Goal: Transaction & Acquisition: Subscribe to service/newsletter

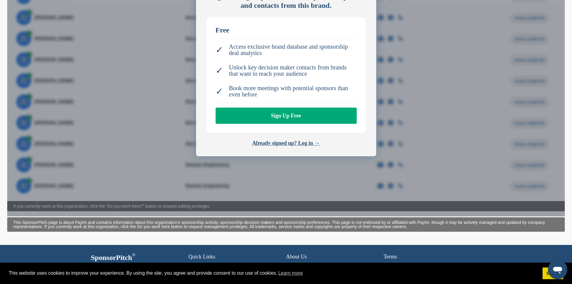
scroll to position [269, 0]
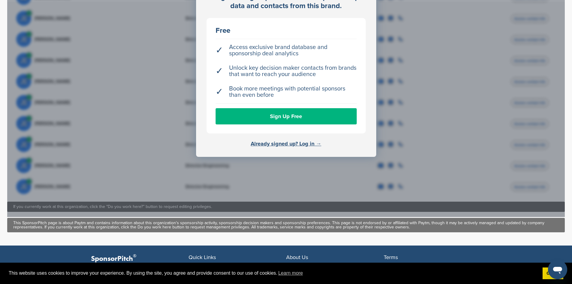
click at [303, 112] on link "Sign Up Free" at bounding box center [286, 116] width 141 height 16
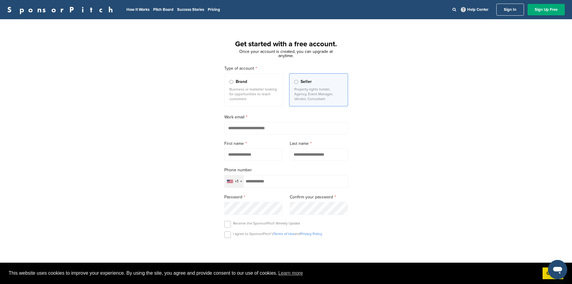
click at [262, 98] on p "Business or marketer looking for opportunities to reach customers" at bounding box center [253, 94] width 49 height 14
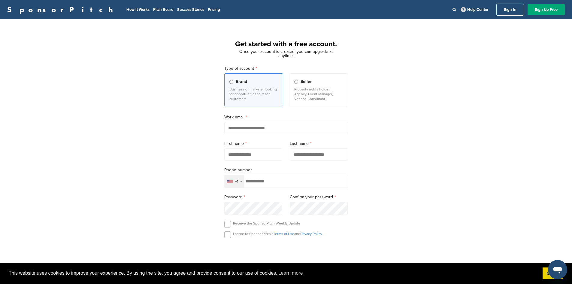
click at [340, 97] on p "Property rights holder, Agency, Event Manager, Vendor, Consultant" at bounding box center [318, 94] width 49 height 14
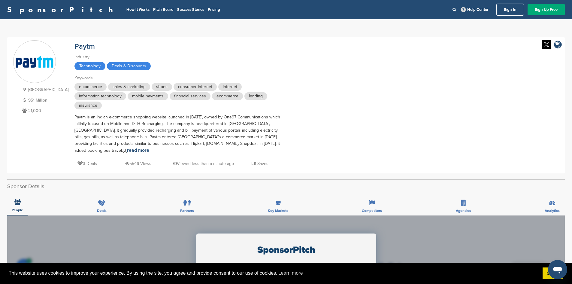
click at [423, 183] on h2 "Sponsor Details" at bounding box center [286, 186] width 558 height 8
drag, startPoint x: 72, startPoint y: 117, endPoint x: 186, endPoint y: 119, distance: 114.2
click at [182, 119] on div "Paytm is an Indian e-commerce shopping website launched in 2010, owned by One97…" at bounding box center [179, 134] width 210 height 40
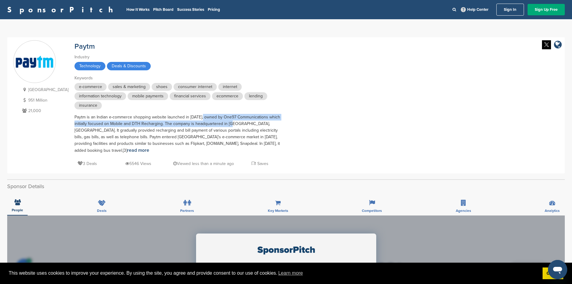
drag, startPoint x: 197, startPoint y: 119, endPoint x: 220, endPoint y: 120, distance: 23.2
click at [220, 120] on div "Paytm is an Indian e-commerce shopping website launched in 2010, owned by One97…" at bounding box center [179, 134] width 210 height 40
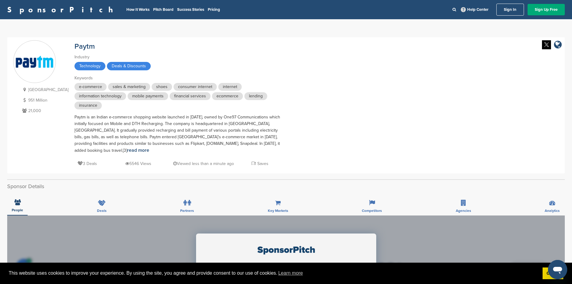
click at [220, 120] on div "Paytm is an Indian e-commerce shopping website launched in 2010, owned by One97…" at bounding box center [179, 134] width 210 height 40
drag, startPoint x: 55, startPoint y: 14, endPoint x: 2, endPoint y: 13, distance: 52.6
click at [2, 13] on div "SponsorPitch How It Works Pitch Board Success Stories Pricing Help Center Sign …" at bounding box center [286, 9] width 572 height 19
copy link "SponsorPitch"
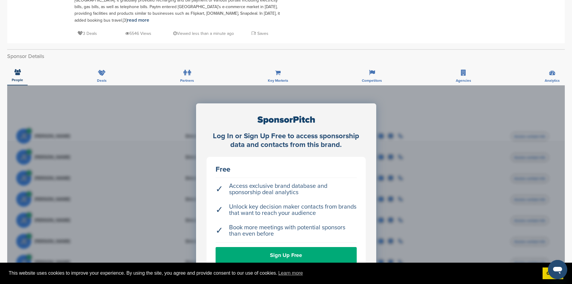
scroll to position [260, 0]
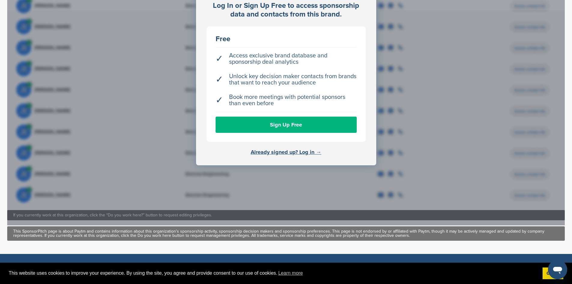
click at [300, 122] on link "Sign Up Free" at bounding box center [286, 125] width 141 height 16
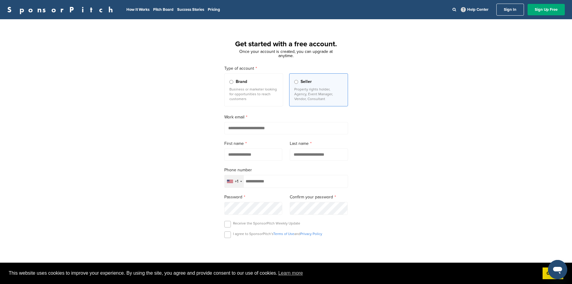
click at [307, 129] on input "email" at bounding box center [286, 128] width 124 height 12
click at [238, 183] on div "+1" at bounding box center [237, 181] width 4 height 4
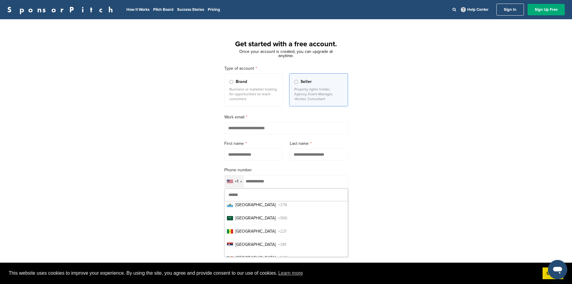
scroll to position [2473, 0]
click at [259, 197] on input "text" at bounding box center [286, 195] width 123 height 12
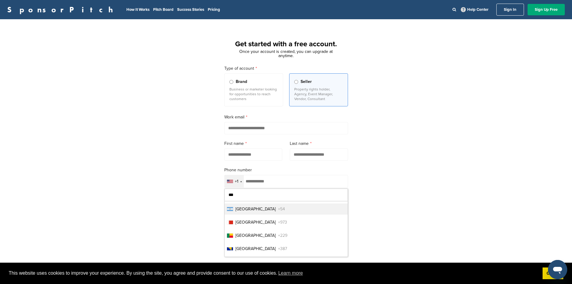
type input "****"
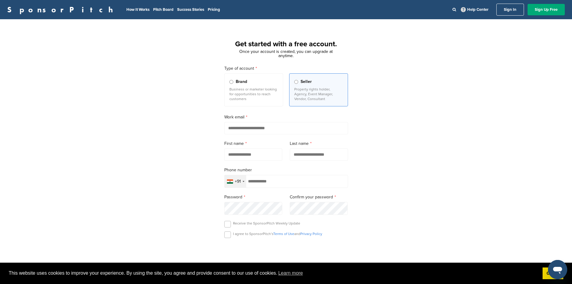
click at [253, 129] on input "email" at bounding box center [286, 128] width 124 height 12
type input "**********"
click at [254, 157] on input "text" at bounding box center [253, 154] width 58 height 12
type input "***"
click at [325, 150] on input "text" at bounding box center [319, 154] width 58 height 12
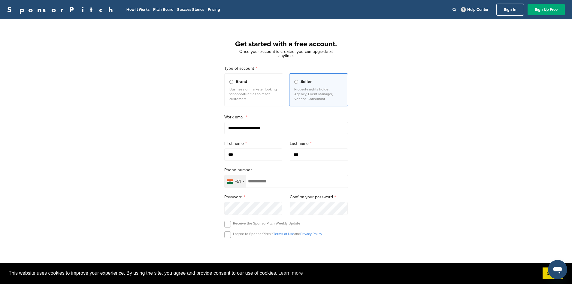
type input "***"
click at [290, 184] on input "tel" at bounding box center [286, 181] width 124 height 13
drag, startPoint x: 276, startPoint y: 182, endPoint x: 243, endPoint y: 179, distance: 33.8
click at [244, 180] on div "**********" at bounding box center [286, 181] width 124 height 13
type input "**********"
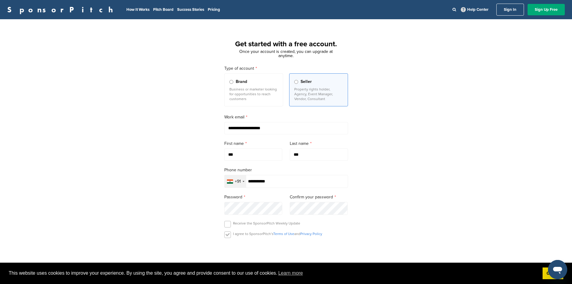
click at [228, 232] on label at bounding box center [227, 234] width 7 height 7
click at [227, 238] on label at bounding box center [227, 234] width 7 height 7
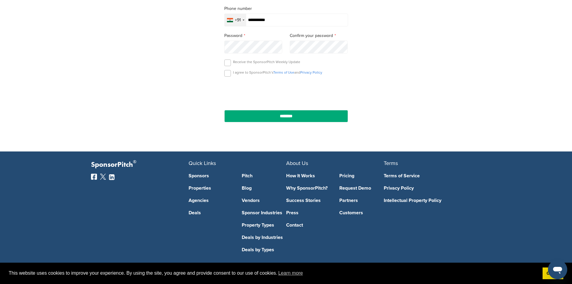
scroll to position [169, 0]
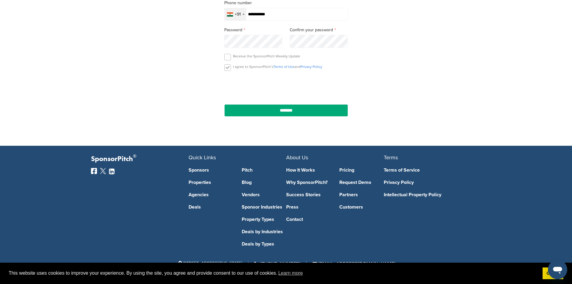
click at [230, 68] on label at bounding box center [227, 67] width 7 height 7
click at [236, 107] on input "********" at bounding box center [286, 110] width 124 height 12
click at [323, 112] on input "********" at bounding box center [286, 110] width 124 height 12
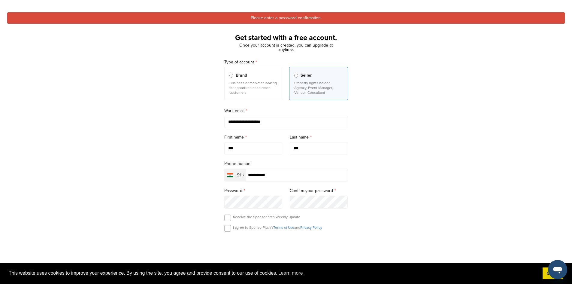
scroll to position [0, 0]
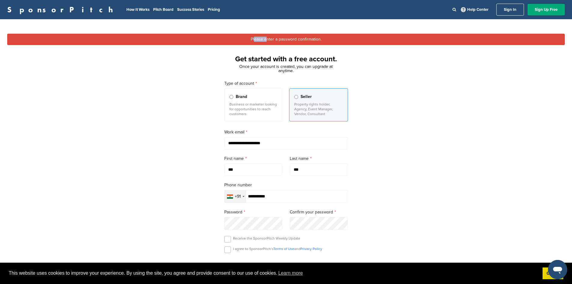
drag, startPoint x: 254, startPoint y: 38, endPoint x: 268, endPoint y: 40, distance: 13.6
click at [268, 40] on div "Please enter a password confirmation." at bounding box center [286, 39] width 558 height 11
click at [278, 41] on div "Please enter a password confirmation." at bounding box center [286, 39] width 558 height 11
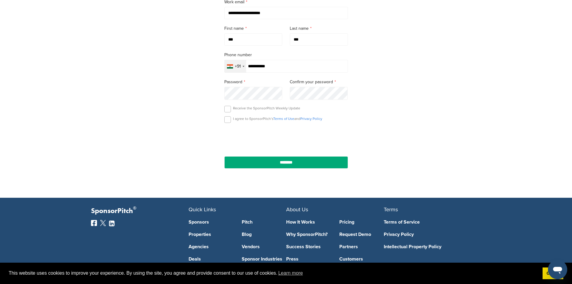
click at [224, 156] on input "********" at bounding box center [286, 162] width 124 height 12
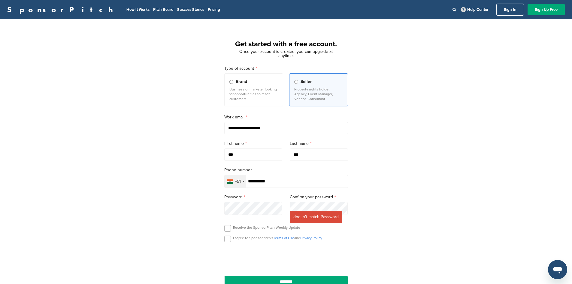
type input "**********"
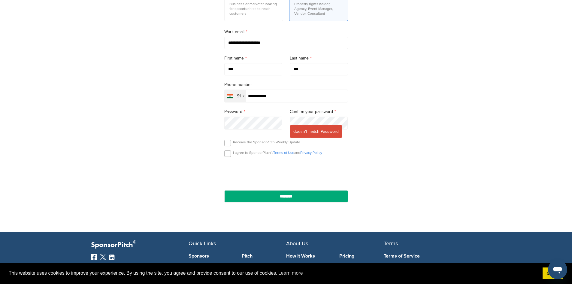
scroll to position [130, 0]
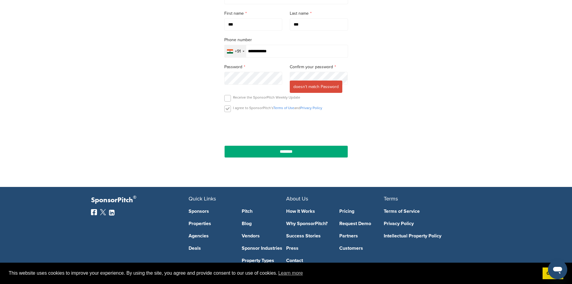
click at [231, 109] on label at bounding box center [227, 108] width 7 height 7
click at [251, 150] on input "********" at bounding box center [286, 151] width 124 height 12
click at [250, 155] on input "********" at bounding box center [286, 151] width 124 height 12
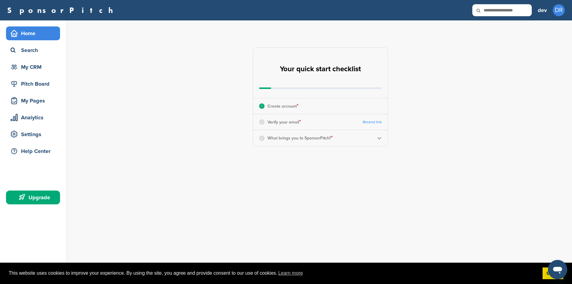
click at [364, 141] on div "3 What brings you to SponsorPitch? *" at bounding box center [320, 138] width 135 height 16
click at [379, 139] on img at bounding box center [379, 138] width 5 height 5
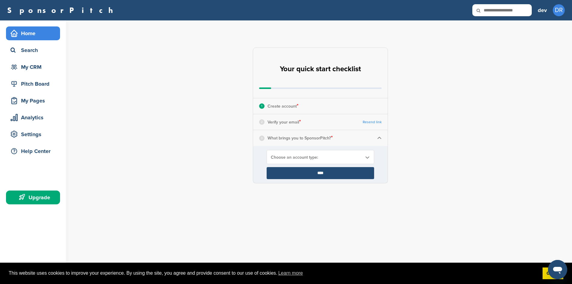
click at [331, 152] on div "Choose an account type:" at bounding box center [321, 157] width 108 height 14
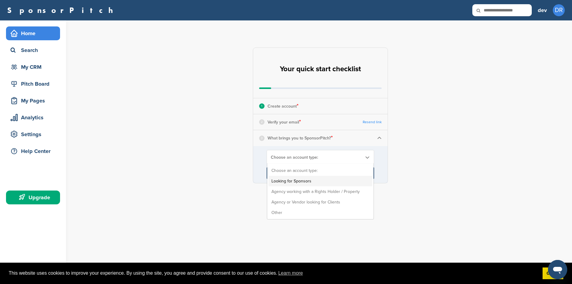
click at [287, 183] on li "Looking for Sponsors" at bounding box center [321, 181] width 104 height 11
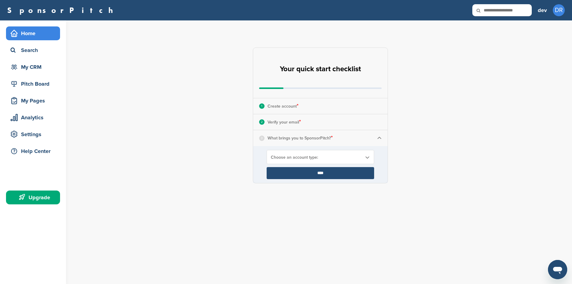
click at [326, 158] on span "Choose an account type:" at bounding box center [316, 157] width 91 height 5
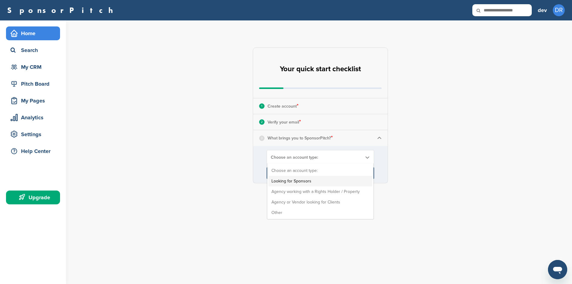
click at [319, 179] on li "Looking for Sponsors" at bounding box center [321, 181] width 104 height 11
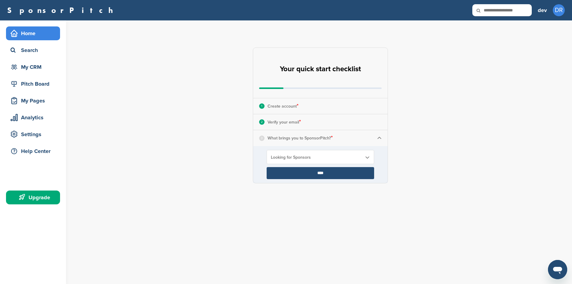
click at [319, 172] on input "****" at bounding box center [321, 173] width 108 height 12
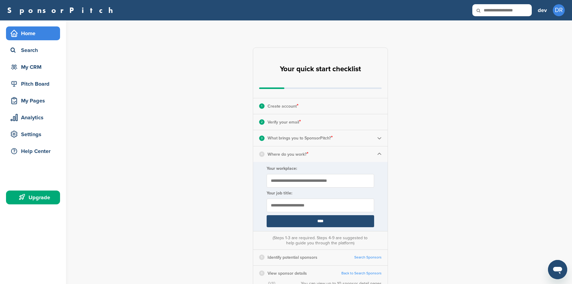
click at [335, 173] on form "Your workplace: Your job title: ****" at bounding box center [320, 196] width 135 height 69
click at [304, 181] on input "Your workplace:" at bounding box center [321, 181] width 108 height 14
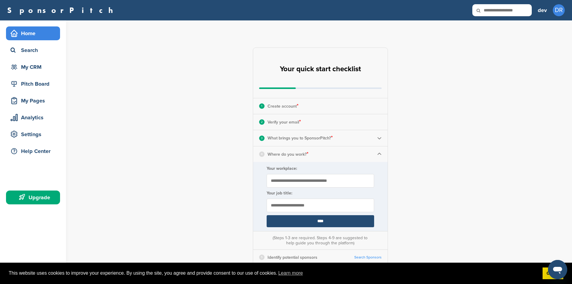
click at [334, 180] on input "Your workplace:" at bounding box center [321, 181] width 108 height 14
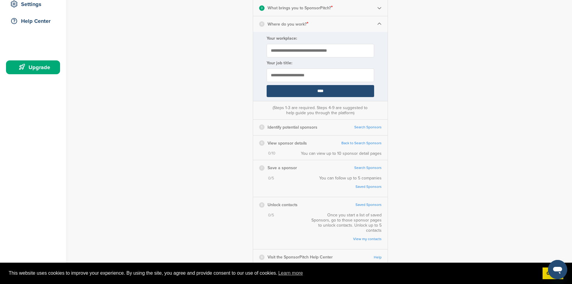
scroll to position [272, 0]
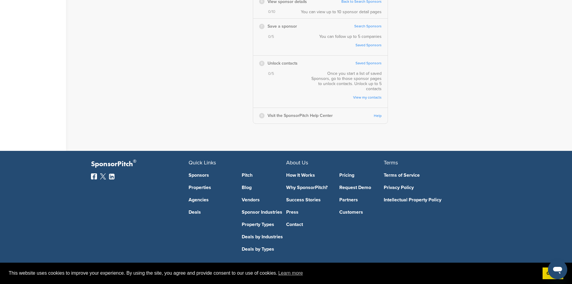
drag, startPoint x: 429, startPoint y: 170, endPoint x: 427, endPoint y: 187, distance: 17.3
click at [429, 173] on link "Terms of Service" at bounding box center [428, 175] width 89 height 5
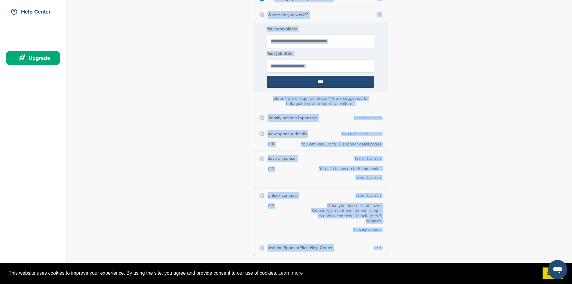
scroll to position [0, 0]
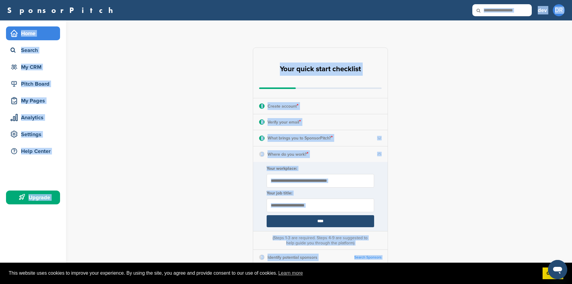
drag, startPoint x: 421, startPoint y: 217, endPoint x: 269, endPoint y: -26, distance: 286.0
click at [269, 0] on html "This website uses cookies to improve your experience. By using the site, you ag…" at bounding box center [286, 142] width 572 height 284
copy body "**********"
click at [297, 203] on input "text" at bounding box center [321, 206] width 108 height 14
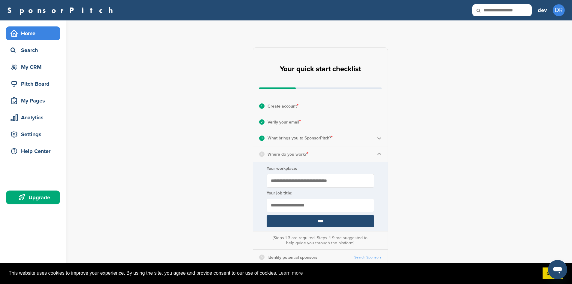
click at [311, 207] on input "text" at bounding box center [321, 206] width 108 height 14
paste input "**********"
type input "**********"
click at [326, 181] on input "Your workplace:" at bounding box center [321, 181] width 108 height 14
click at [302, 180] on input "Your workplace:" at bounding box center [321, 181] width 108 height 14
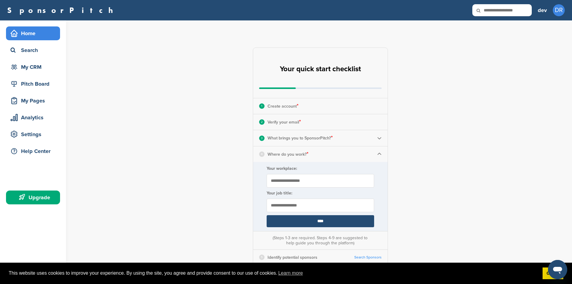
type input "**********"
click at [322, 224] on input "****" at bounding box center [321, 221] width 108 height 12
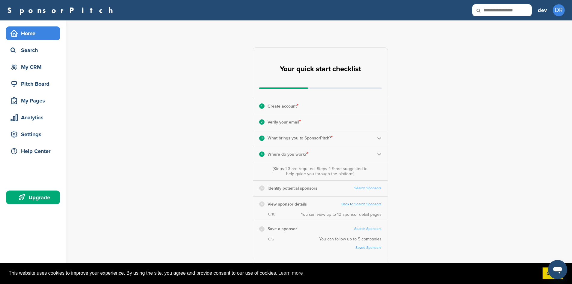
click at [366, 187] on link "Search Sponsors" at bounding box center [367, 188] width 27 height 5
click at [382, 151] on div "4 Where do you work? *" at bounding box center [320, 154] width 135 height 16
click at [379, 154] on img at bounding box center [379, 154] width 5 height 5
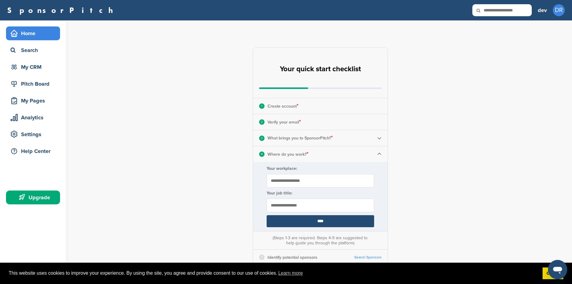
click at [321, 219] on input "****" at bounding box center [321, 221] width 108 height 12
click at [378, 153] on img at bounding box center [379, 154] width 5 height 5
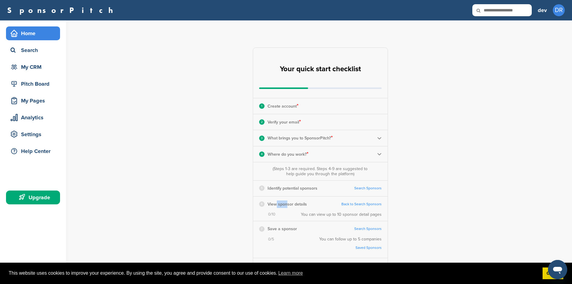
drag, startPoint x: 273, startPoint y: 202, endPoint x: 285, endPoint y: 204, distance: 12.2
click at [285, 204] on p "View sponsor details" at bounding box center [287, 204] width 39 height 8
click at [301, 204] on p "View sponsor details" at bounding box center [287, 204] width 39 height 8
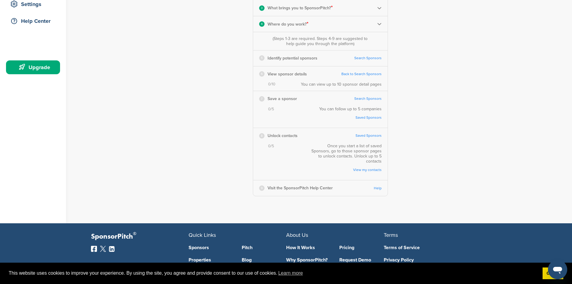
click at [293, 136] on p "Unlock contacts" at bounding box center [283, 136] width 30 height 8
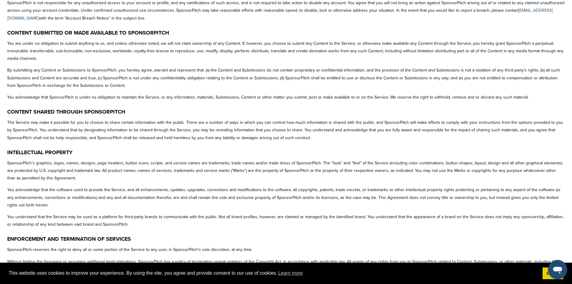
scroll to position [781, 0]
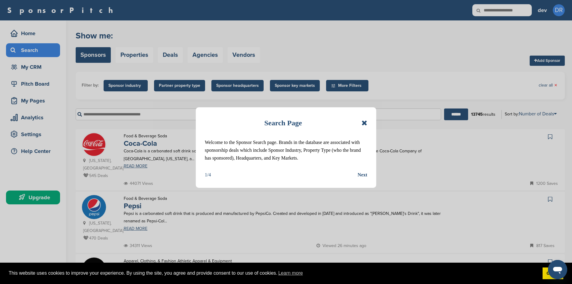
click at [365, 121] on icon at bounding box center [365, 122] width 6 height 7
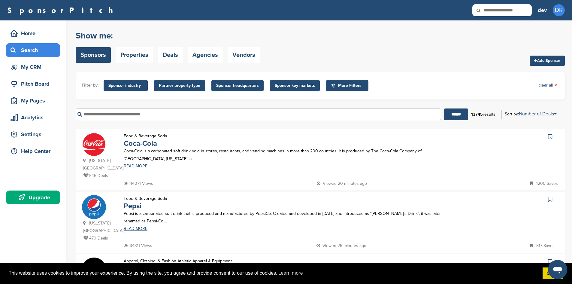
click at [125, 112] on input "text" at bounding box center [259, 114] width 366 height 12
click at [444, 108] on input "******" at bounding box center [456, 114] width 24 height 12
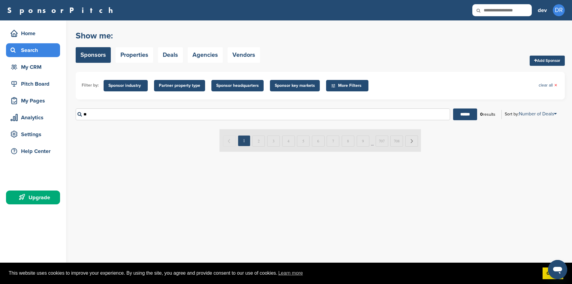
type input "*"
type input "*****"
click at [453, 108] on input "******" at bounding box center [465, 114] width 24 height 12
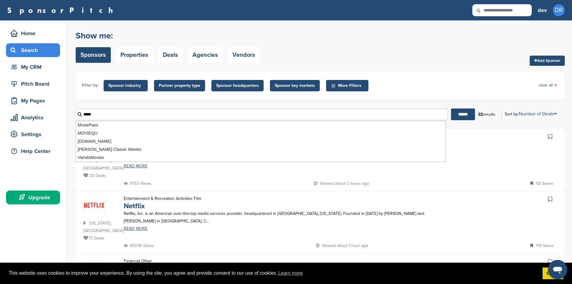
click at [199, 217] on p "Netflix, Inc. is an American over-the-top media services provider, headquartere…" at bounding box center [283, 217] width 319 height 15
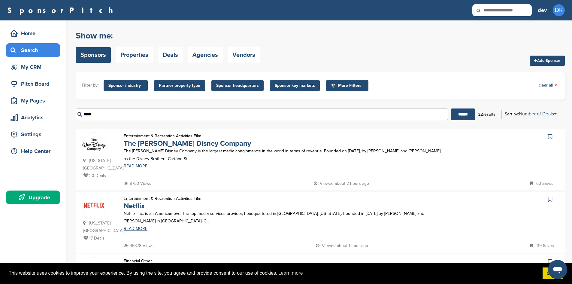
click at [93, 213] on span at bounding box center [94, 205] width 24 height 20
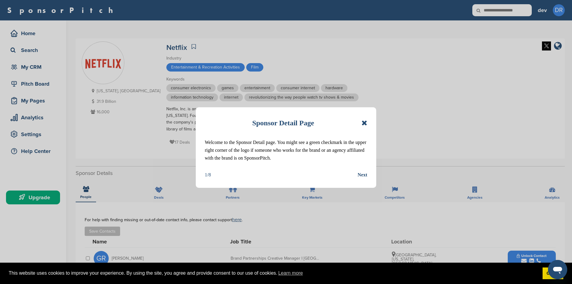
drag, startPoint x: 279, startPoint y: 159, endPoint x: 208, endPoint y: 120, distance: 82.2
click at [208, 120] on div "Sponsor Detail Page Welcome to the Sponsor Detail page. You might see a green c…" at bounding box center [286, 147] width 181 height 80
copy div "Sponsor Detail Page Welcome to the Sponsor Detail page. You might see a green c…"
click at [366, 176] on div "Next" at bounding box center [363, 175] width 10 height 8
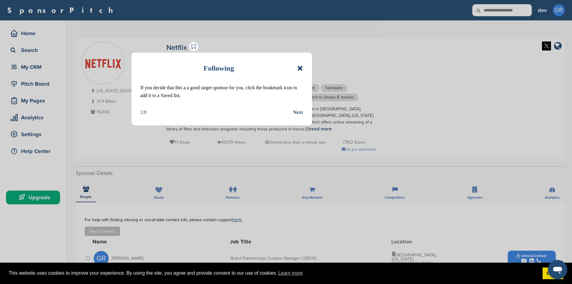
click at [302, 113] on div "Next" at bounding box center [298, 112] width 10 height 8
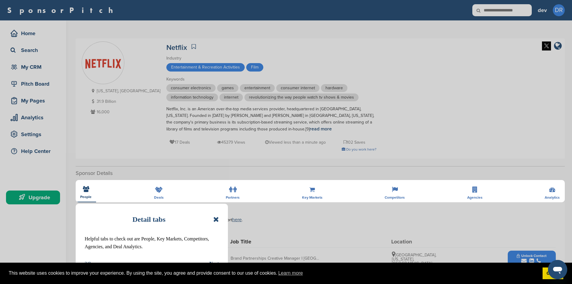
click at [217, 161] on div "Detail tabs Helpful tabs to check out are People, Key Markets, Competitors, Age…" at bounding box center [286, 142] width 572 height 284
click at [218, 219] on icon at bounding box center [216, 219] width 6 height 7
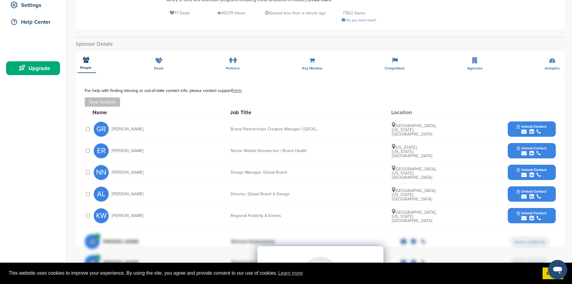
scroll to position [130, 0]
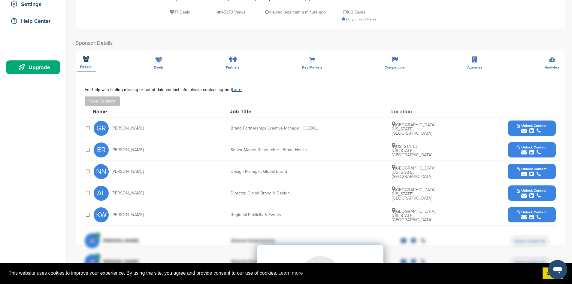
click at [240, 66] on div "**********" at bounding box center [320, 174] width 489 height 276
click at [236, 66] on div "**********" at bounding box center [320, 174] width 489 height 276
drag, startPoint x: 163, startPoint y: 60, endPoint x: 158, endPoint y: 67, distance: 8.7
click at [162, 60] on div "**********" at bounding box center [320, 174] width 489 height 276
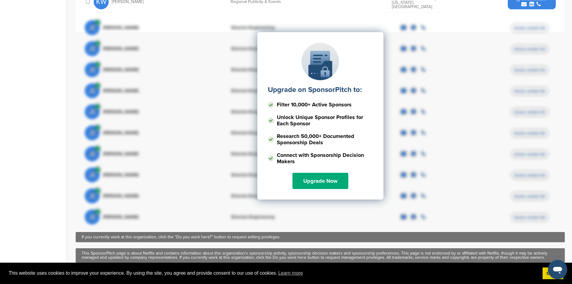
scroll to position [213, 0]
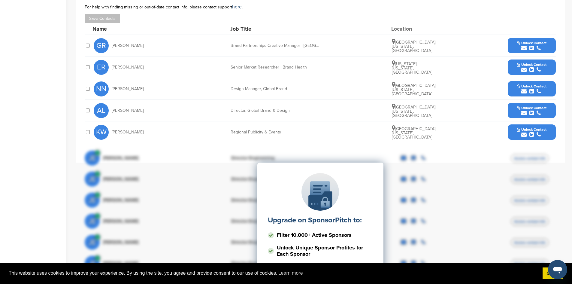
click at [90, 132] on div at bounding box center [88, 132] width 6 height 6
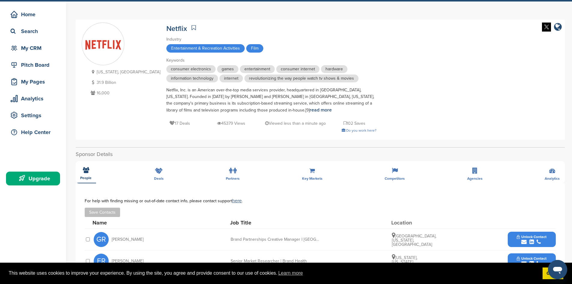
scroll to position [0, 0]
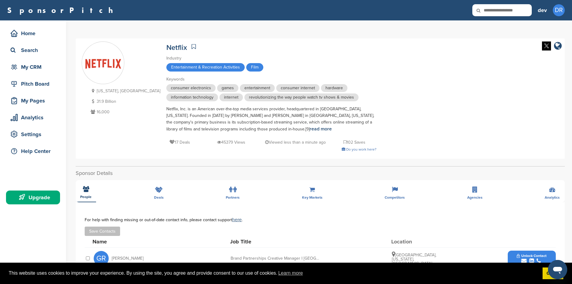
click at [246, 69] on span "Film" at bounding box center [254, 67] width 17 height 8
click at [106, 102] on p "31.9 Billion" at bounding box center [124, 102] width 71 height 8
drag, startPoint x: 101, startPoint y: 101, endPoint x: 123, endPoint y: 101, distance: 22.5
click at [123, 101] on p "31.9 Billion" at bounding box center [124, 102] width 71 height 8
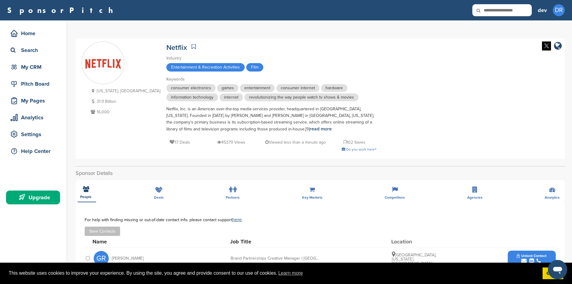
click at [166, 107] on div "Netflix, Inc. is an American over-the-top media services provider, headquartere…" at bounding box center [271, 119] width 210 height 27
click at [45, 40] on div "Home" at bounding box center [33, 33] width 54 height 14
click at [43, 34] on div "Home" at bounding box center [34, 33] width 51 height 11
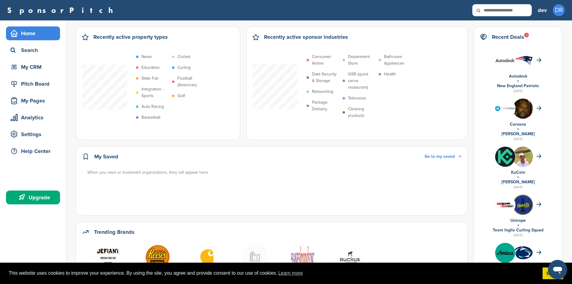
click at [493, 9] on input "text" at bounding box center [501, 10] width 59 height 12
type input "****"
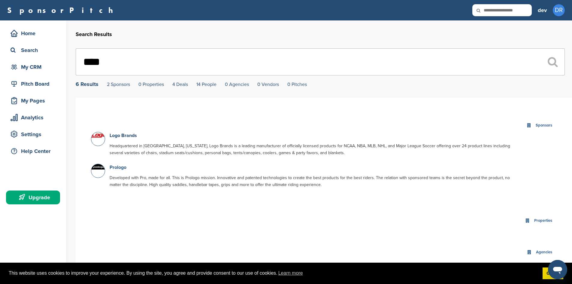
click at [121, 165] on link "Prologo" at bounding box center [118, 167] width 17 height 6
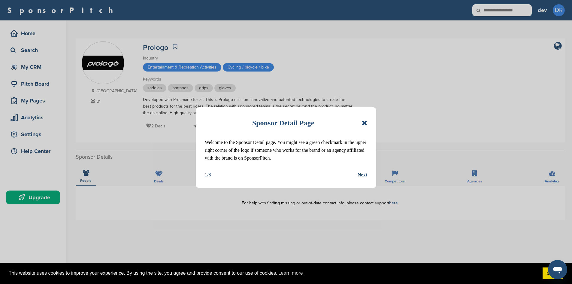
click at [367, 123] on icon at bounding box center [365, 122] width 6 height 7
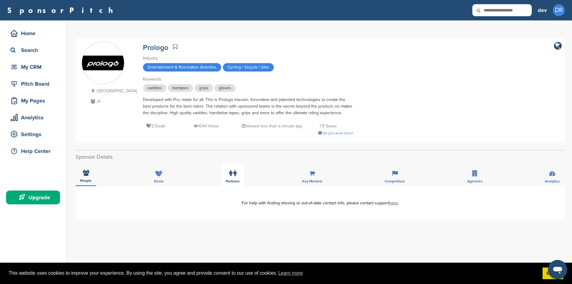
click at [233, 180] on span "Partners" at bounding box center [233, 181] width 14 height 4
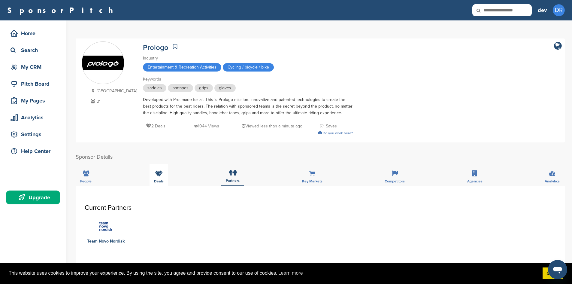
click at [150, 177] on div "Deals" at bounding box center [159, 175] width 19 height 22
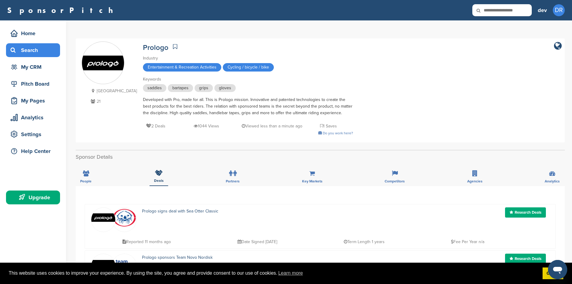
click at [36, 47] on div "Search" at bounding box center [34, 50] width 51 height 11
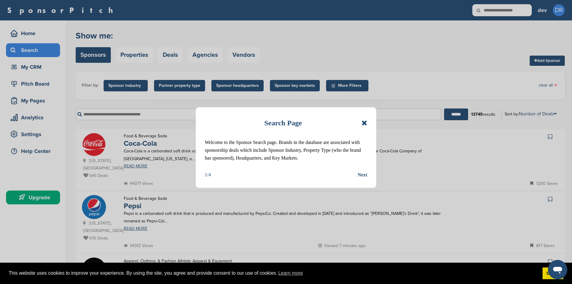
click at [30, 80] on div "Search Page Welcome to the Sponsor Search page. Brands in the database are asso…" at bounding box center [286, 142] width 572 height 284
click at [365, 123] on icon at bounding box center [365, 122] width 6 height 7
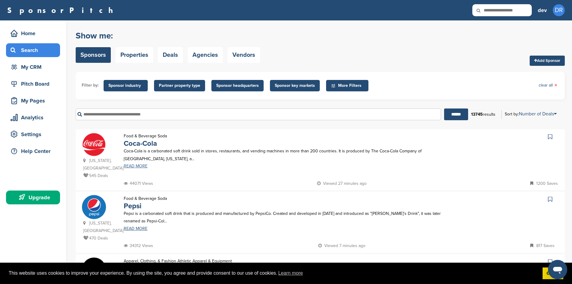
click at [128, 166] on link "READ MORE" at bounding box center [283, 166] width 319 height 4
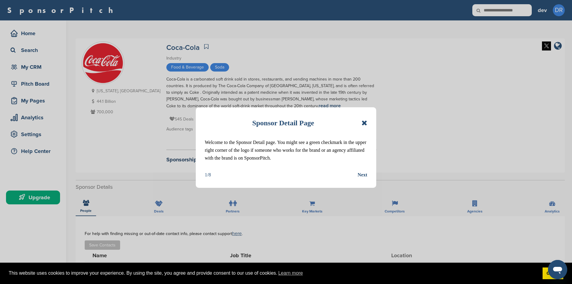
click at [363, 172] on div "Next" at bounding box center [363, 175] width 10 height 8
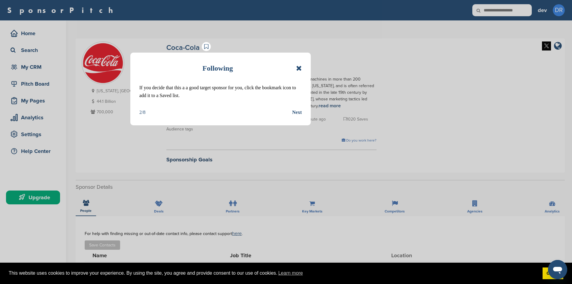
click at [296, 70] on div "Following" at bounding box center [220, 68] width 162 height 13
click at [299, 68] on icon at bounding box center [299, 68] width 6 height 7
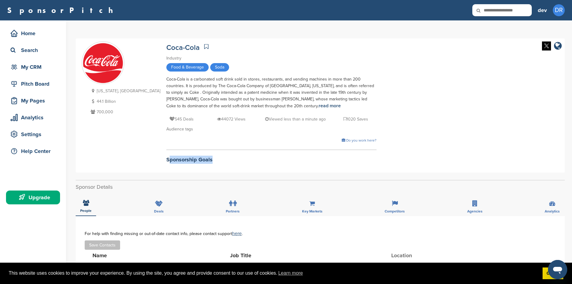
drag, startPoint x: 134, startPoint y: 159, endPoint x: 178, endPoint y: 164, distance: 44.4
click at [178, 164] on h2 "Sponsorship Goals" at bounding box center [271, 160] width 210 height 8
click at [191, 167] on div "[US_STATE], [GEOGRAPHIC_DATA] 44.1 Billion 700,000 Coca-Cola Industry Food & Be…" at bounding box center [320, 105] width 477 height 128
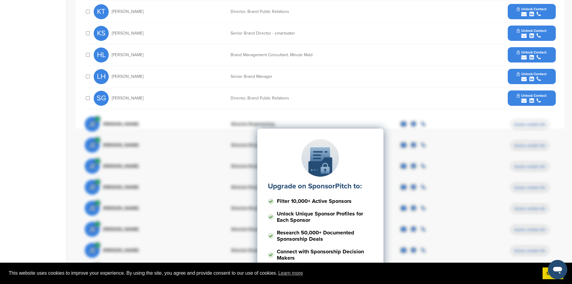
scroll to position [130, 0]
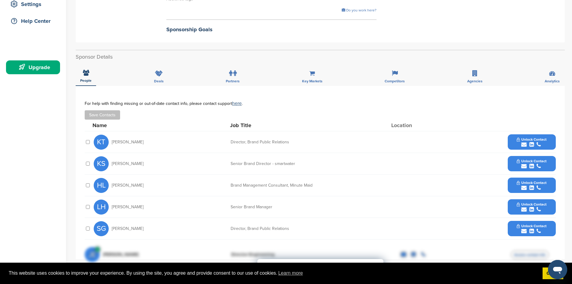
drag, startPoint x: 224, startPoint y: 125, endPoint x: 229, endPoint y: 126, distance: 5.0
click at [229, 126] on div "Name Job Title Location" at bounding box center [324, 125] width 463 height 11
drag, startPoint x: 233, startPoint y: 142, endPoint x: 290, endPoint y: 141, distance: 57.1
click at [290, 141] on div "Director, Brand Public Relations" at bounding box center [276, 142] width 90 height 4
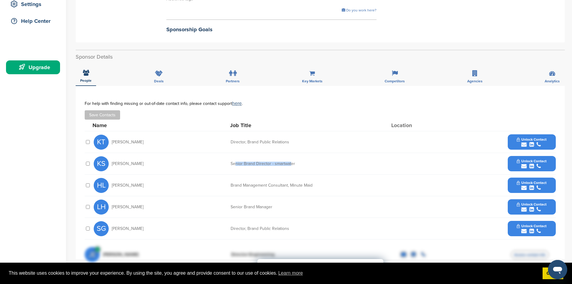
drag, startPoint x: 291, startPoint y: 165, endPoint x: 234, endPoint y: 162, distance: 56.5
click at [234, 162] on div "Senior Brand Director - smartwater" at bounding box center [276, 164] width 90 height 4
drag, startPoint x: 287, startPoint y: 176, endPoint x: 323, endPoint y: 180, distance: 36.6
click at [206, 174] on div "Name Job Title Location KT [PERSON_NAME] Director, Brand Public Relations Unloc…" at bounding box center [320, 180] width 471 height 120
click at [366, 177] on div "[PERSON_NAME] Brand Management Consultant, Minute Maid Unlock Contact" at bounding box center [325, 185] width 462 height 21
